Goal: Task Accomplishment & Management: Manage account settings

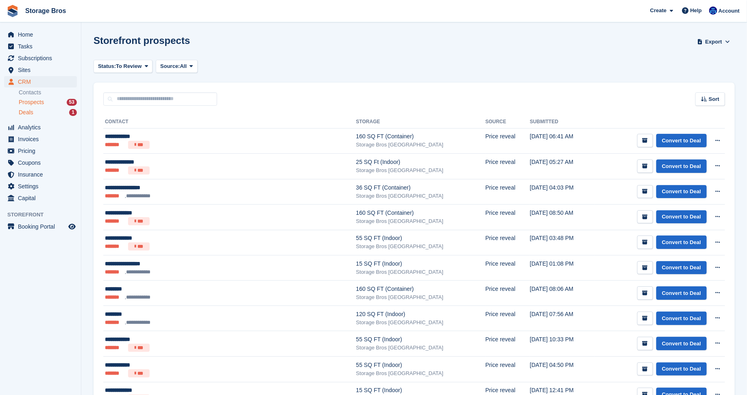
click at [47, 111] on div "Deals 1" at bounding box center [48, 113] width 58 height 8
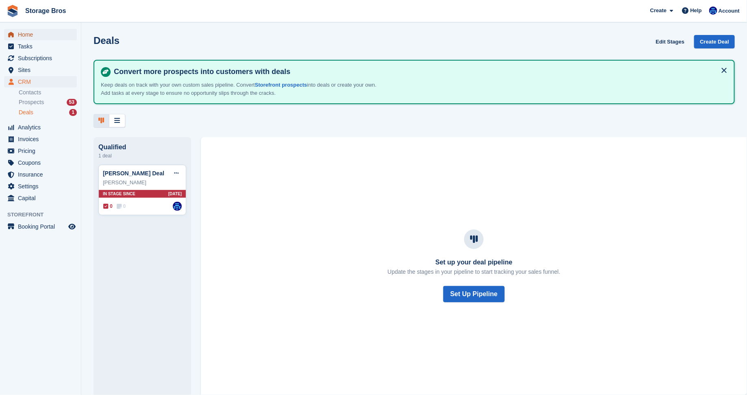
click at [29, 31] on span "Home" at bounding box center [42, 34] width 49 height 11
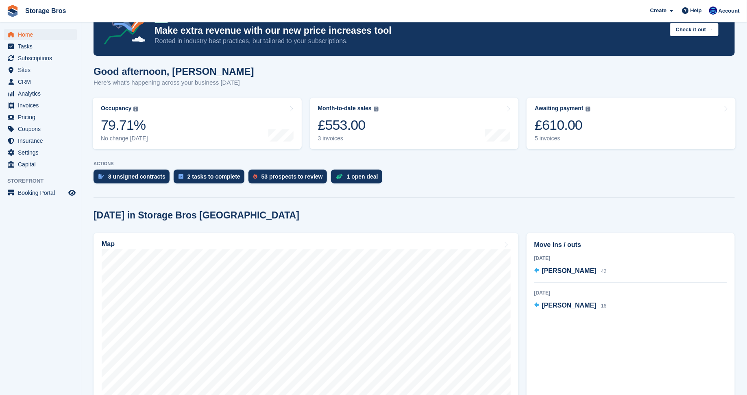
scroll to position [31, 0]
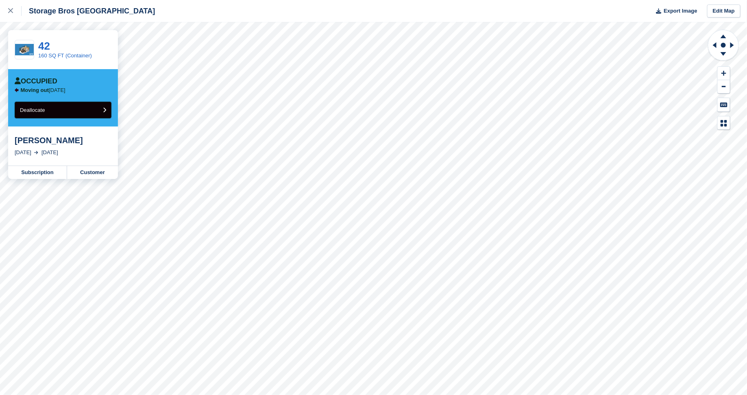
click at [78, 109] on button "Deallocate" at bounding box center [63, 110] width 97 height 17
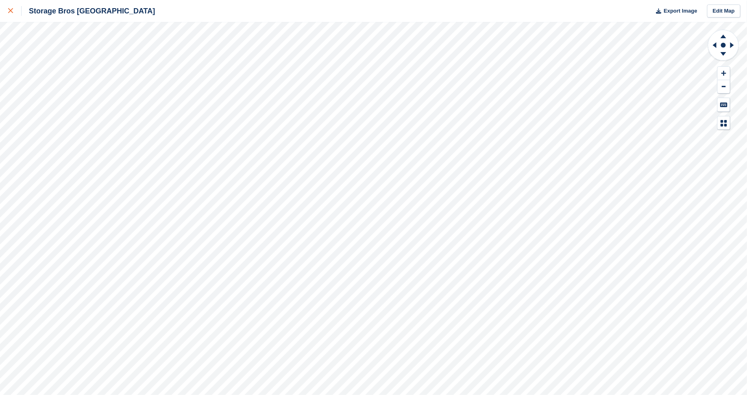
click at [11, 11] on icon at bounding box center [10, 10] width 5 height 5
click at [9, 13] on div at bounding box center [14, 11] width 13 height 10
